Goal: Task Accomplishment & Management: Use online tool/utility

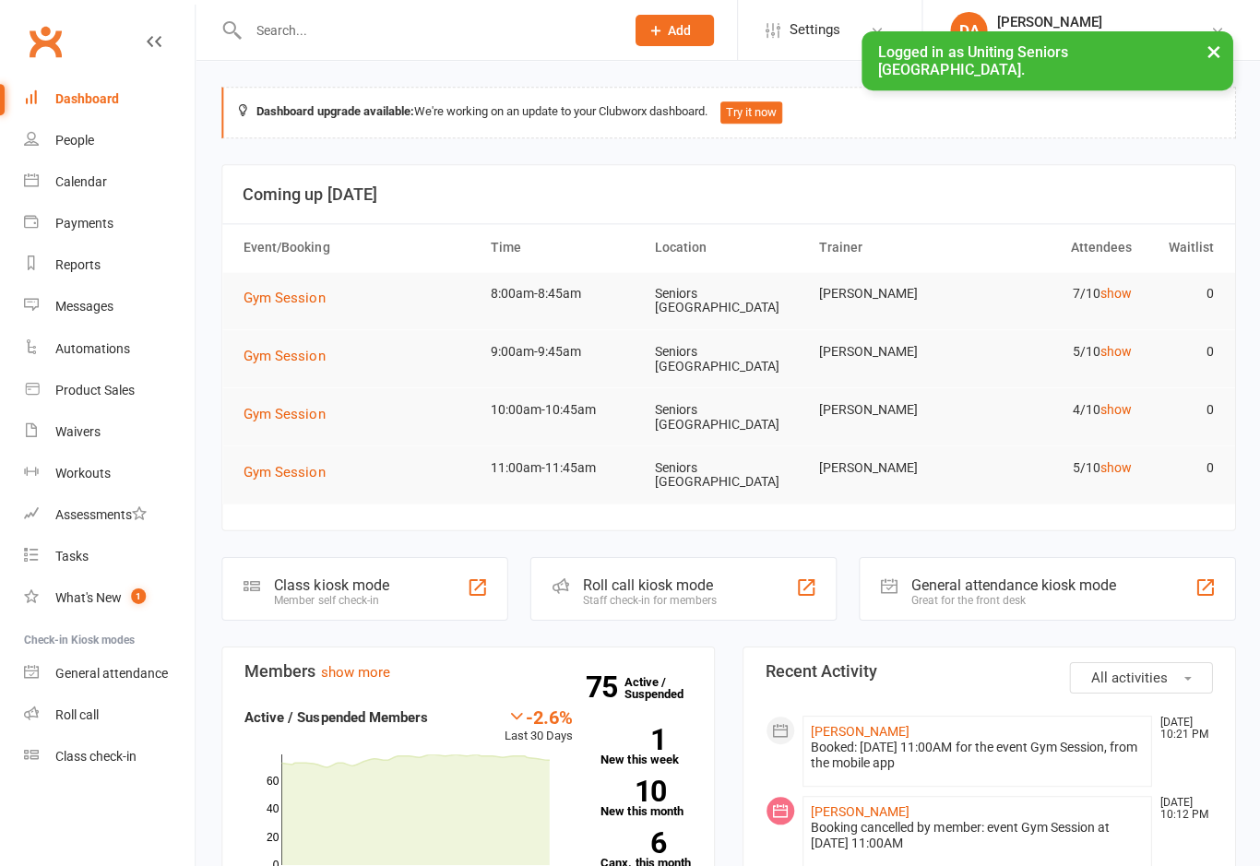
click at [681, 575] on div "Roll call kiosk mode" at bounding box center [649, 584] width 134 height 18
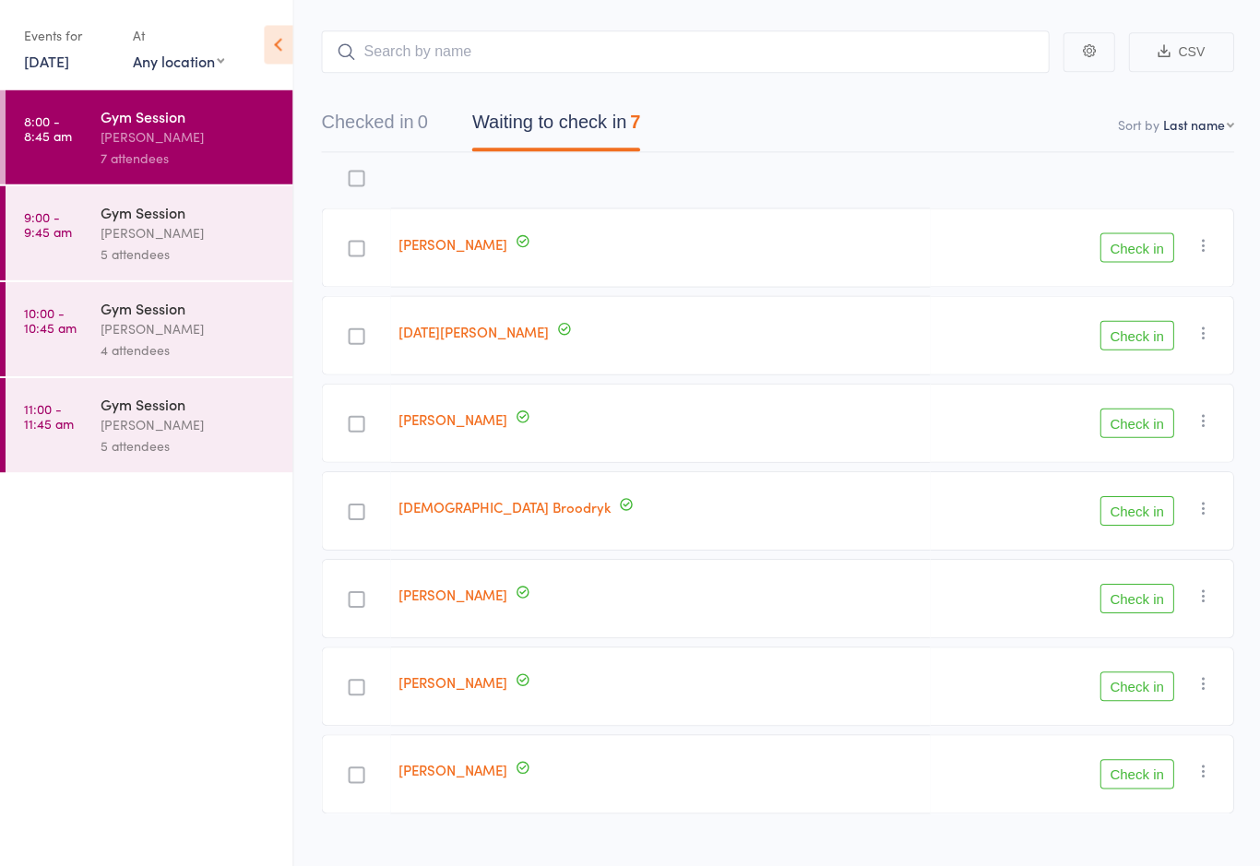
scroll to position [87, 0]
click at [744, 184] on div at bounding box center [659, 180] width 539 height 39
click at [1135, 599] on button "Check in" at bounding box center [1135, 599] width 74 height 30
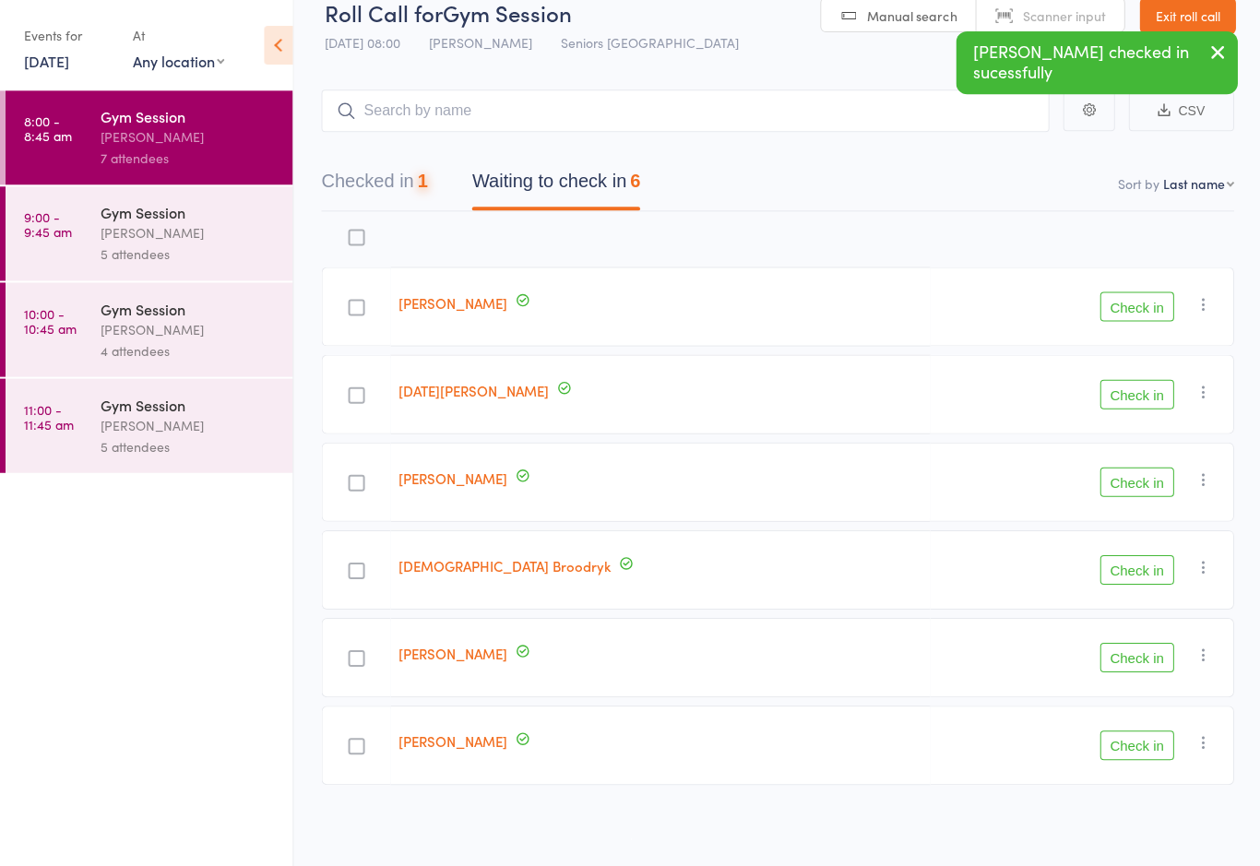
scroll to position [30, 0]
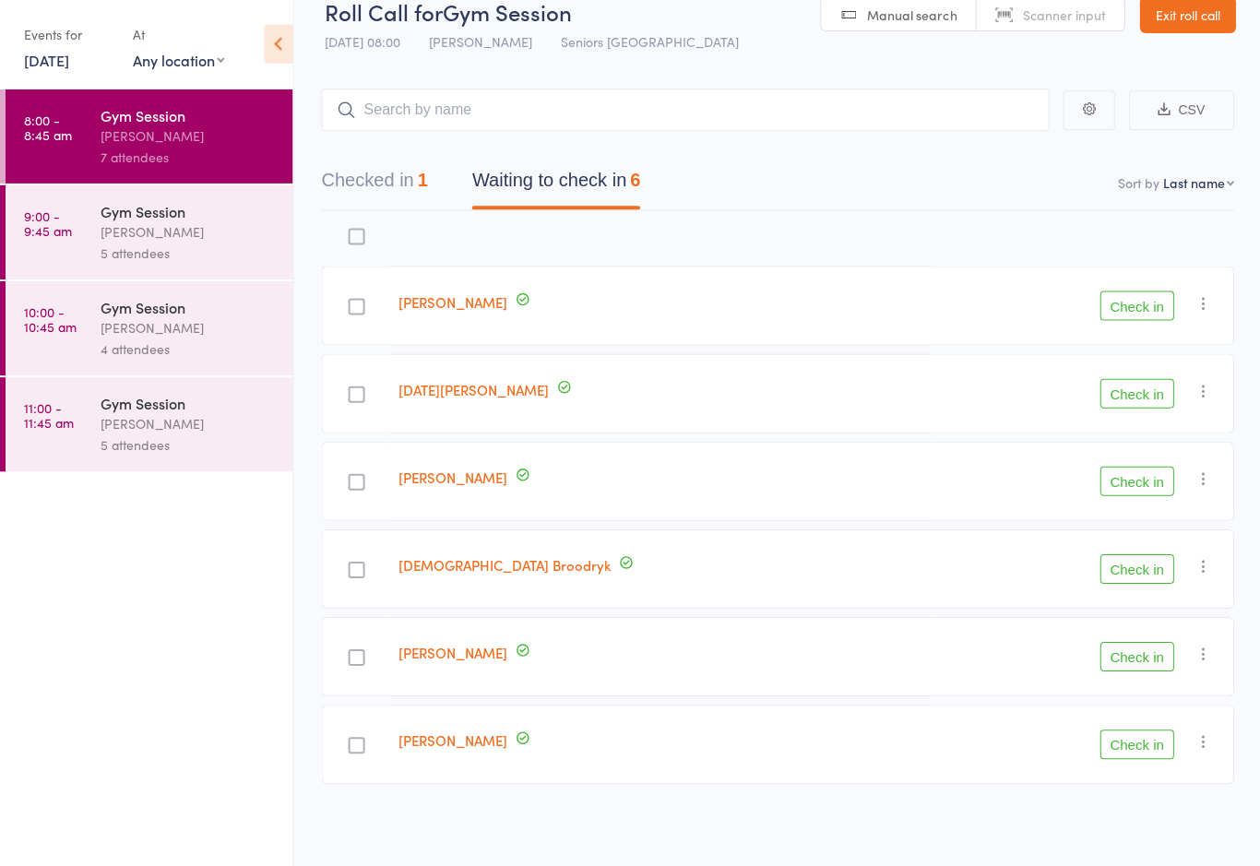
click at [1122, 750] on button "Check in" at bounding box center [1135, 744] width 74 height 30
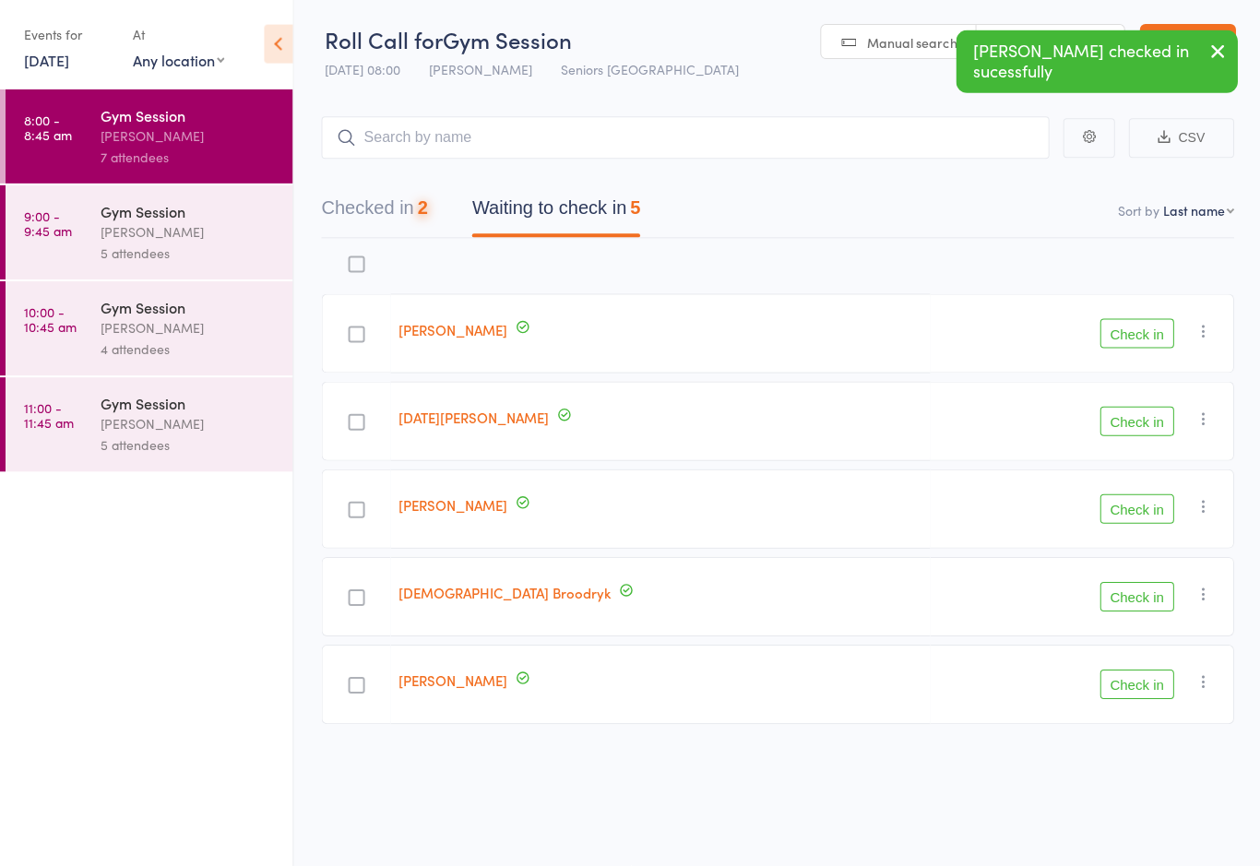
scroll to position [13, 0]
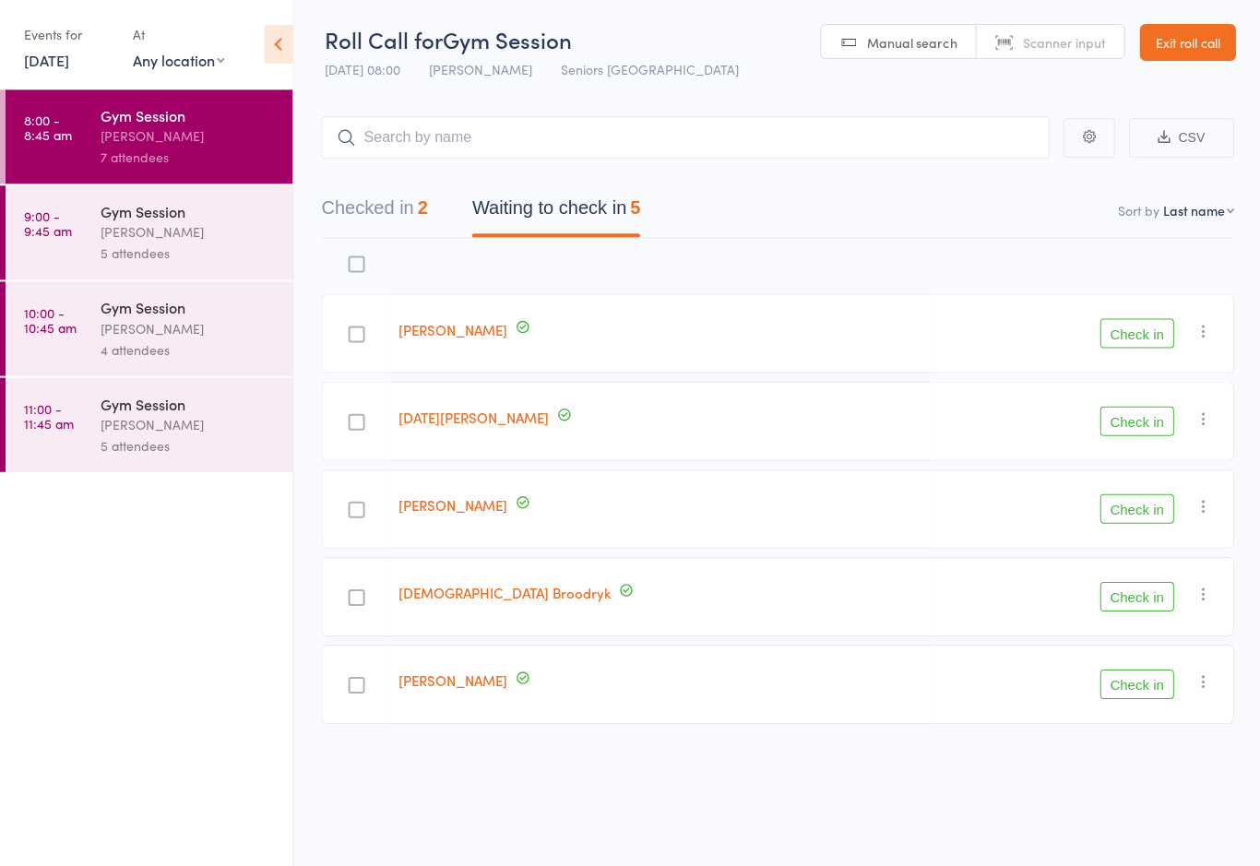
click at [1140, 674] on button "Check in" at bounding box center [1135, 684] width 74 height 30
click at [1126, 502] on button "Check in" at bounding box center [1135, 509] width 74 height 30
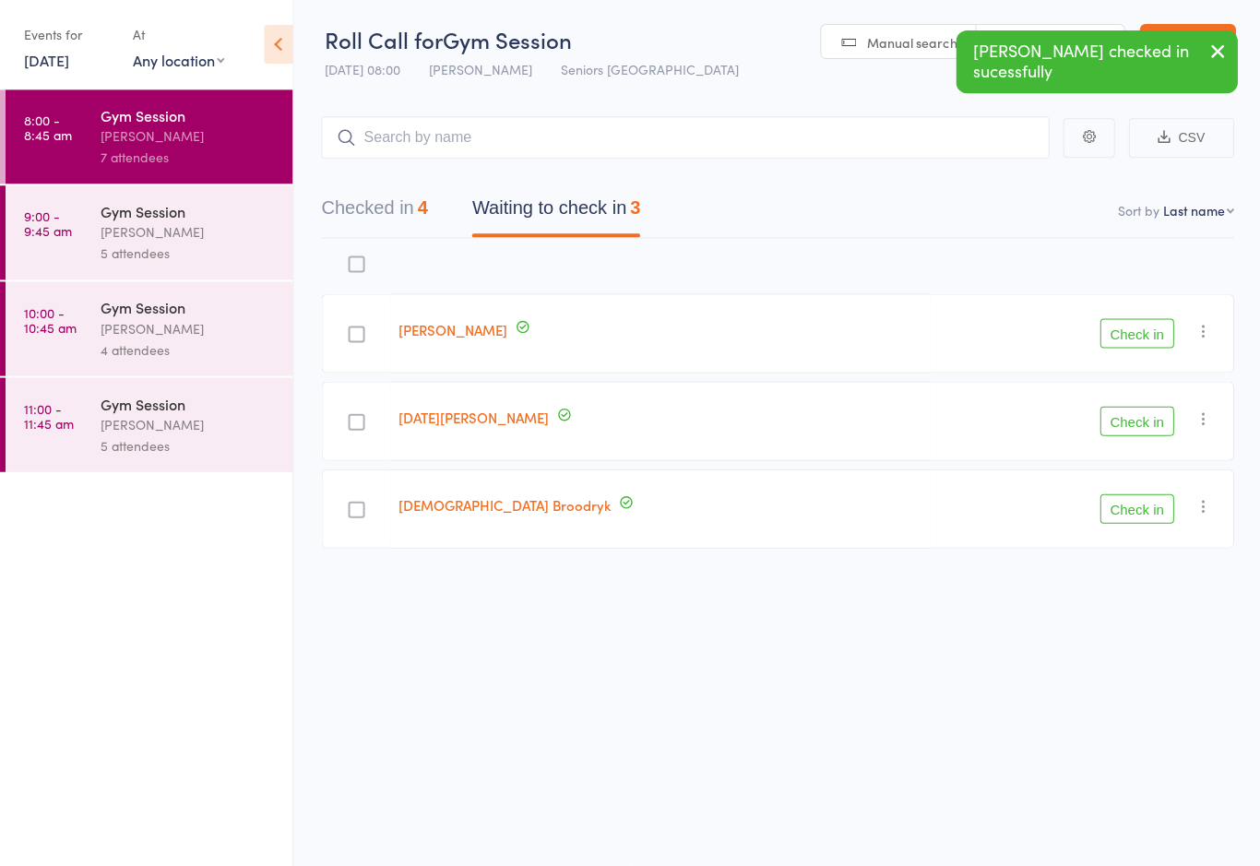
click at [1138, 494] on button "Check in" at bounding box center [1135, 509] width 74 height 30
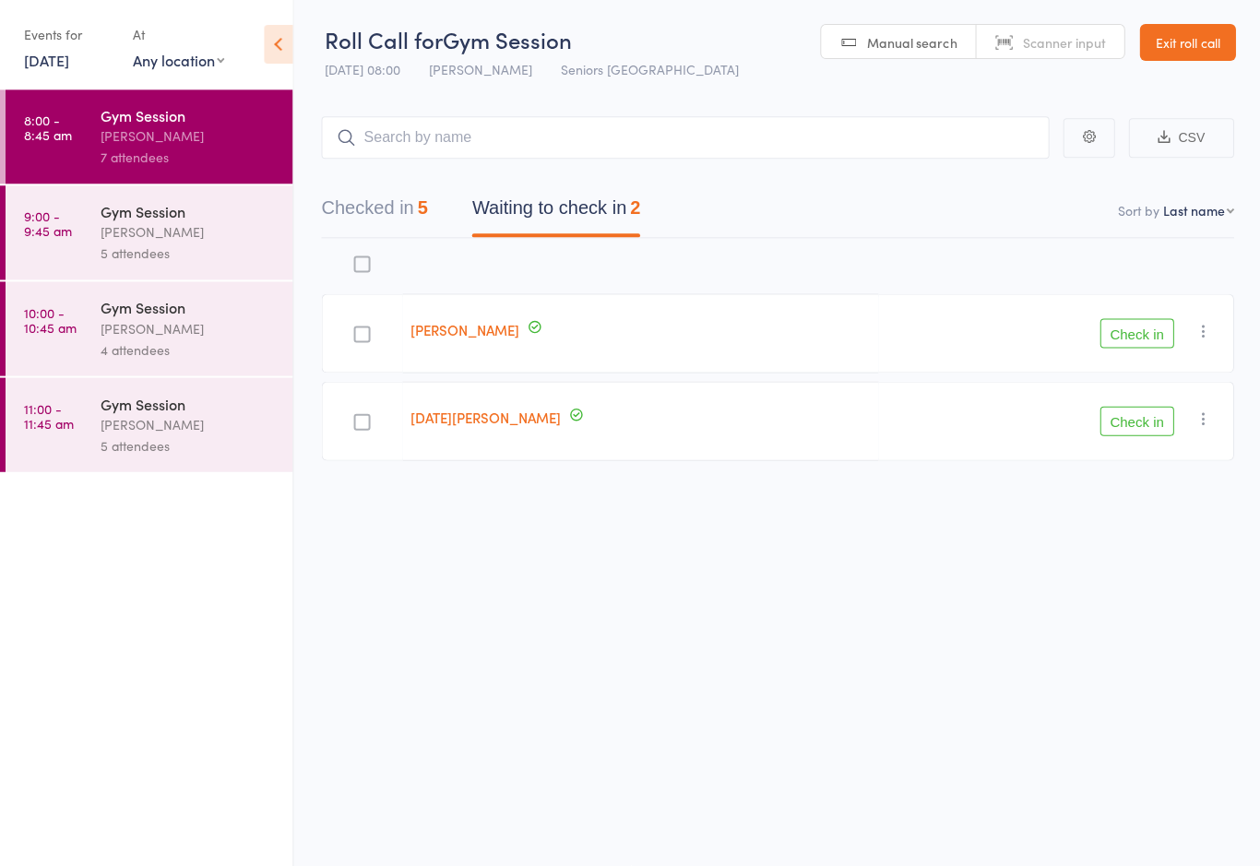
click at [1129, 325] on button "Check in" at bounding box center [1135, 334] width 74 height 30
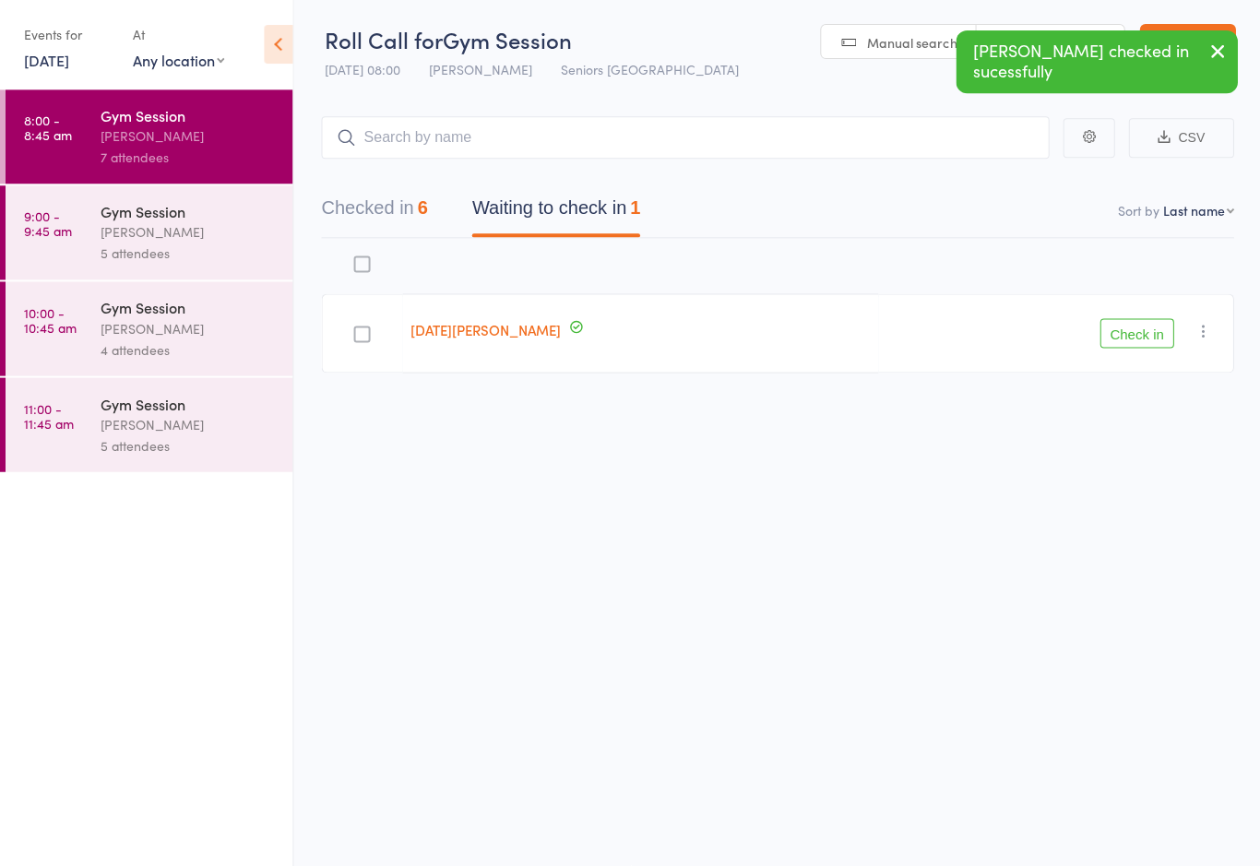
click at [1144, 319] on button "Check in" at bounding box center [1135, 334] width 74 height 30
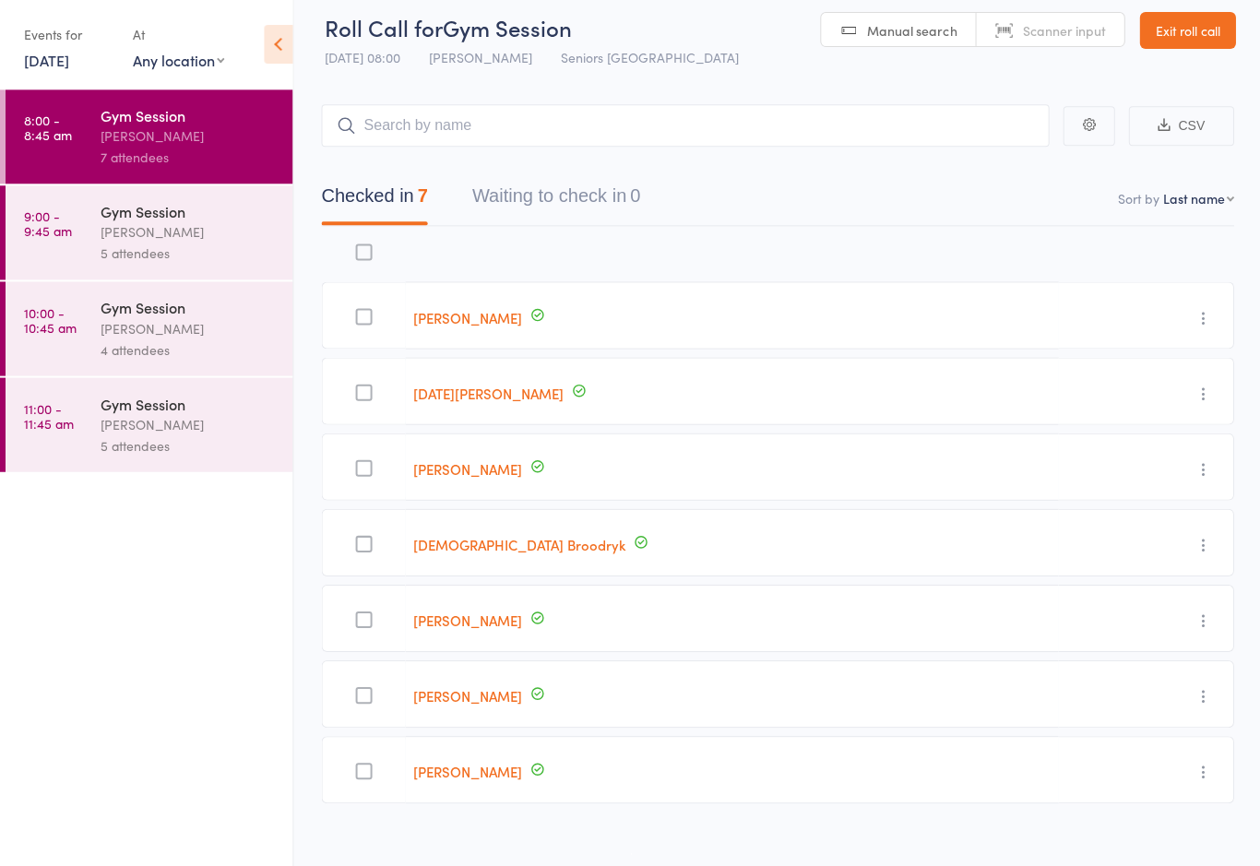
click at [372, 311] on div at bounding box center [363, 317] width 17 height 17
click at [359, 312] on input "checkbox" at bounding box center [359, 312] width 0 height 0
click at [380, 382] on div at bounding box center [363, 391] width 84 height 67
click at [372, 388] on div at bounding box center [363, 393] width 17 height 17
click at [359, 387] on input "checkbox" at bounding box center [359, 387] width 0 height 0
